Goal: Information Seeking & Learning: Understand process/instructions

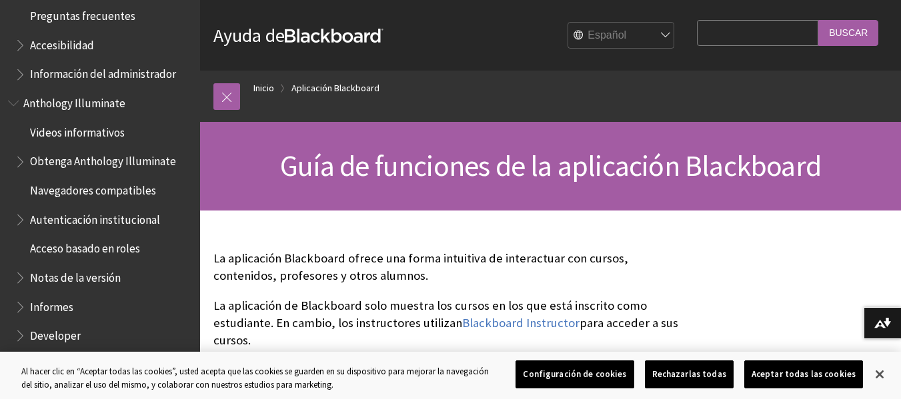
scroll to position [667, 0]
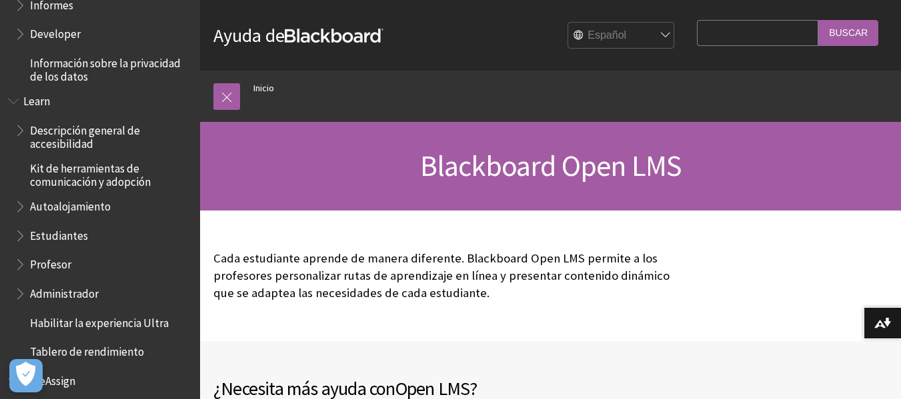
scroll to position [1028, 0]
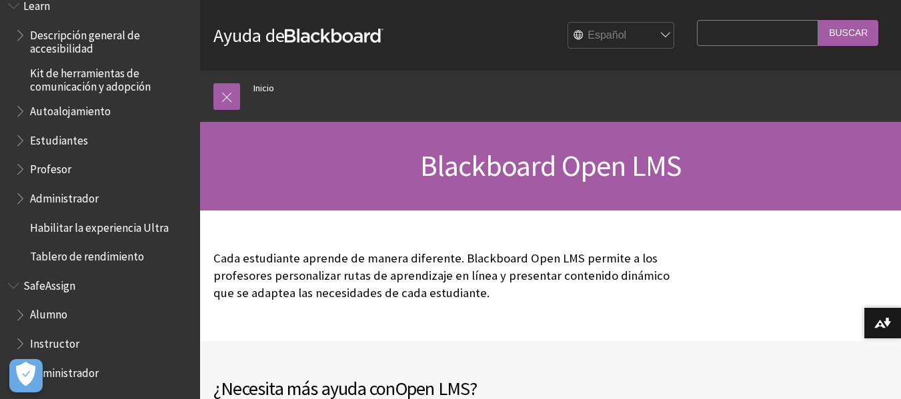
click at [85, 375] on span "Administrador" at bounding box center [64, 371] width 69 height 18
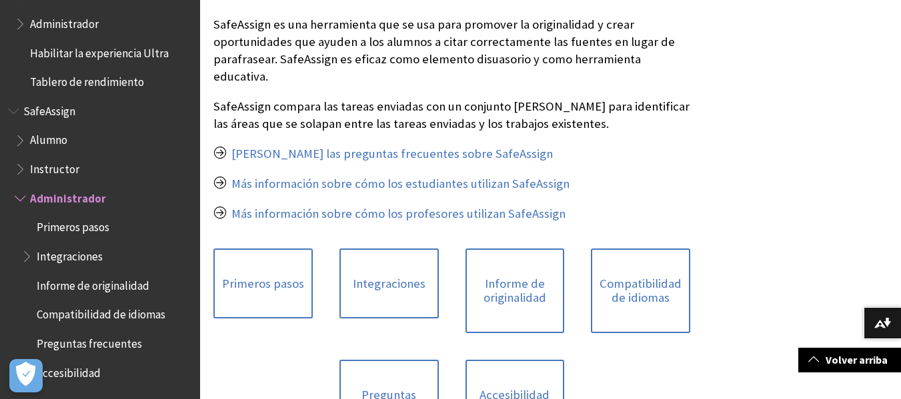
scroll to position [267, 0]
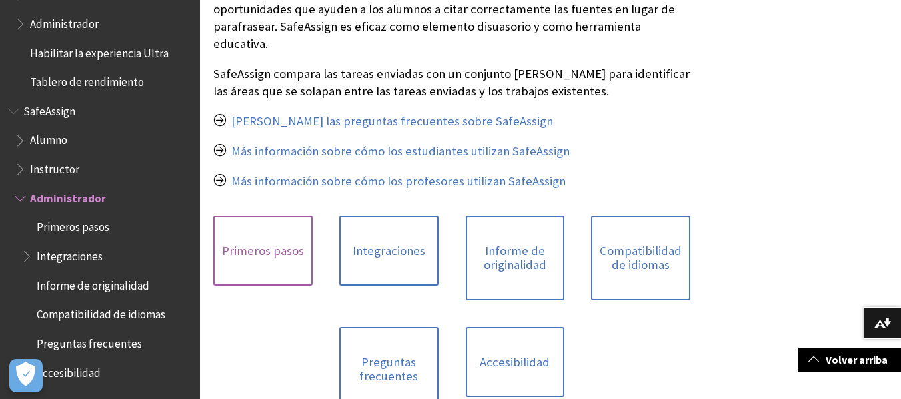
click at [294, 237] on link "Primeros pasos" at bounding box center [262, 251] width 99 height 71
